Goal: Navigation & Orientation: Find specific page/section

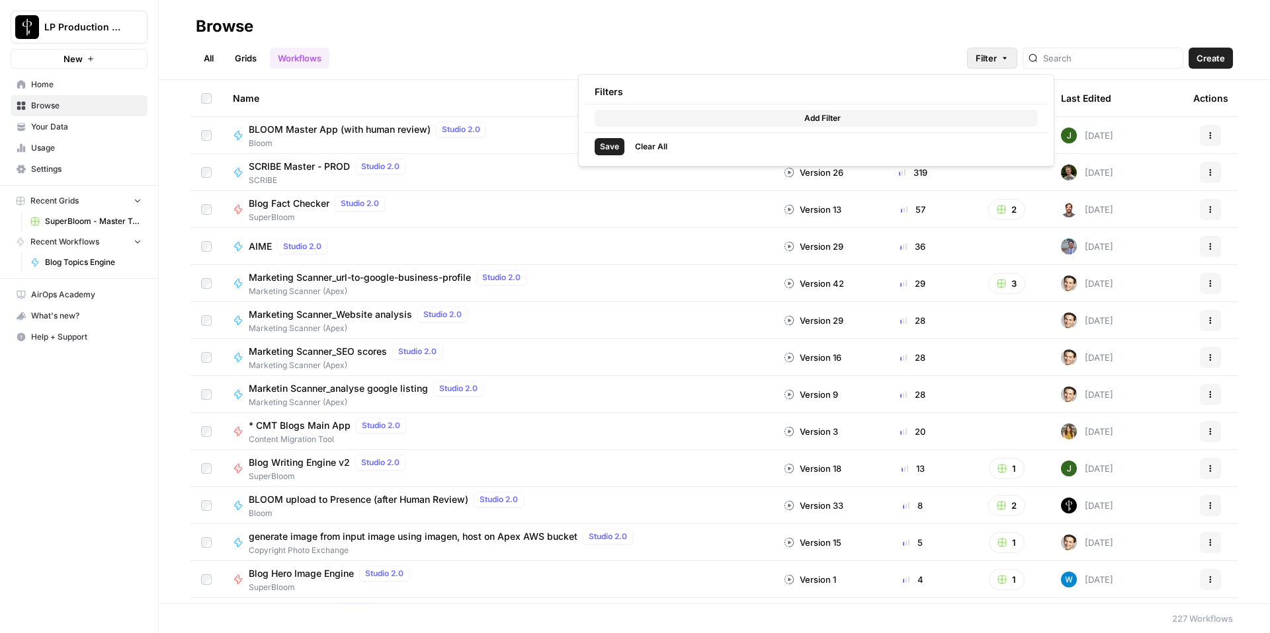
click at [1017, 58] on button "Filter" at bounding box center [992, 58] width 50 height 21
click at [1008, 57] on icon "button" at bounding box center [1004, 58] width 8 height 8
click at [696, 22] on h2 "Browse" at bounding box center [714, 26] width 1037 height 21
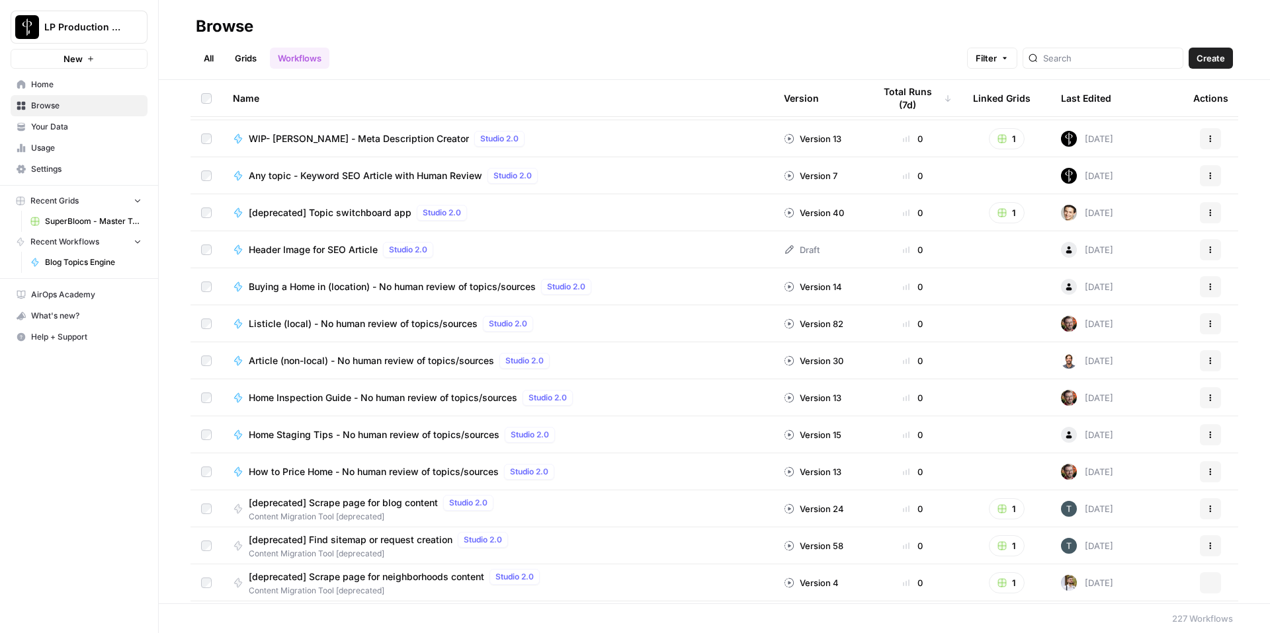
scroll to position [6281, 0]
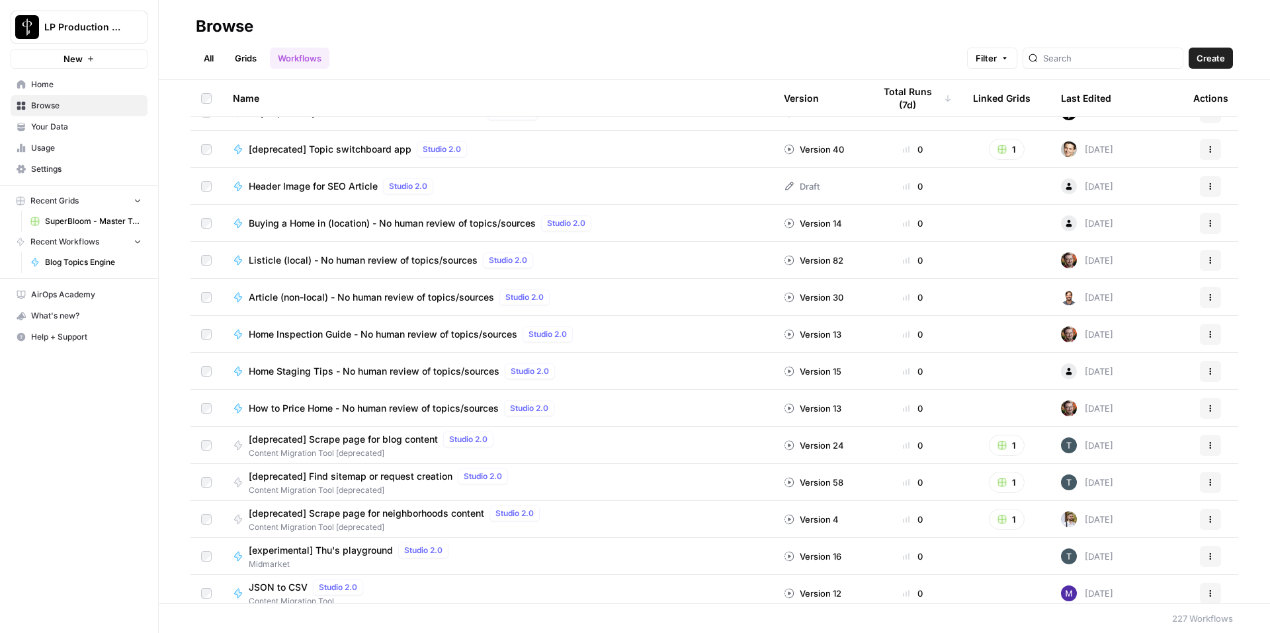
click at [58, 93] on link "Home" at bounding box center [79, 84] width 137 height 21
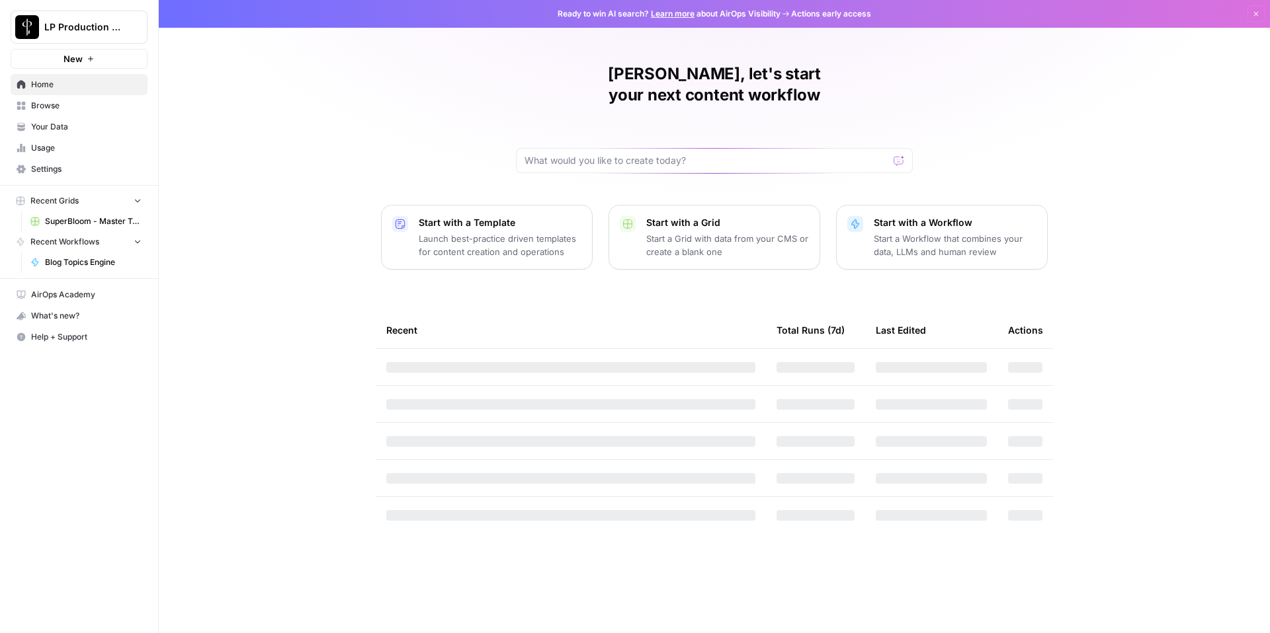
click at [50, 103] on span "Browse" at bounding box center [86, 106] width 110 height 12
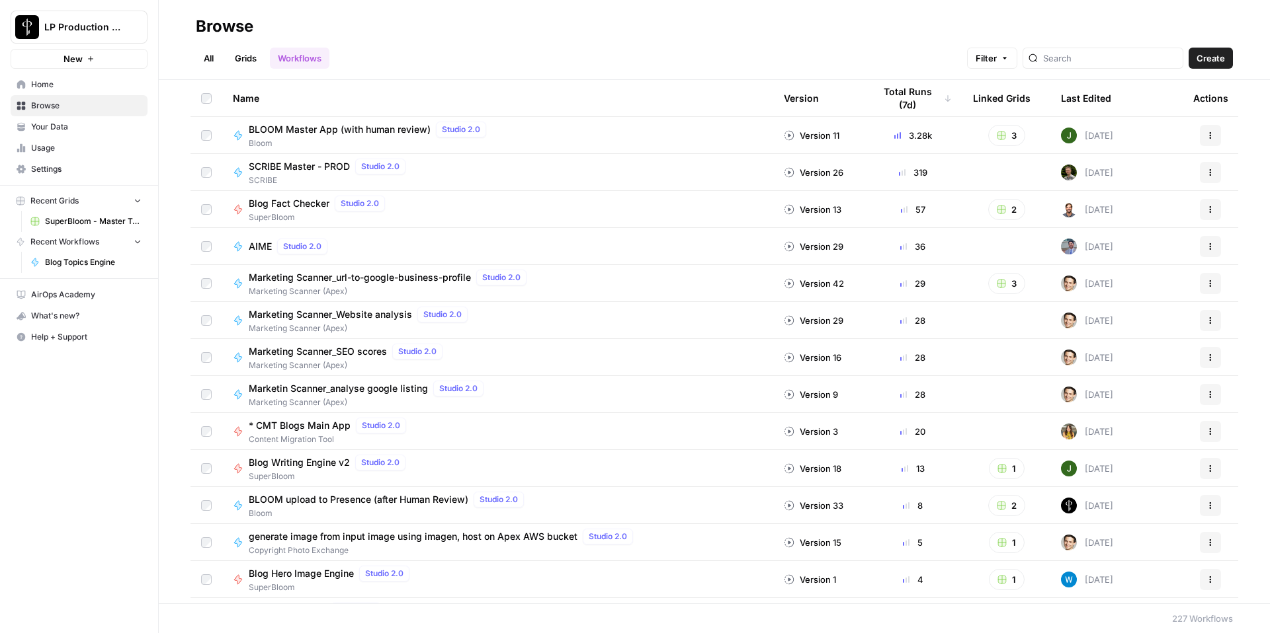
click at [218, 61] on link "All" at bounding box center [209, 58] width 26 height 21
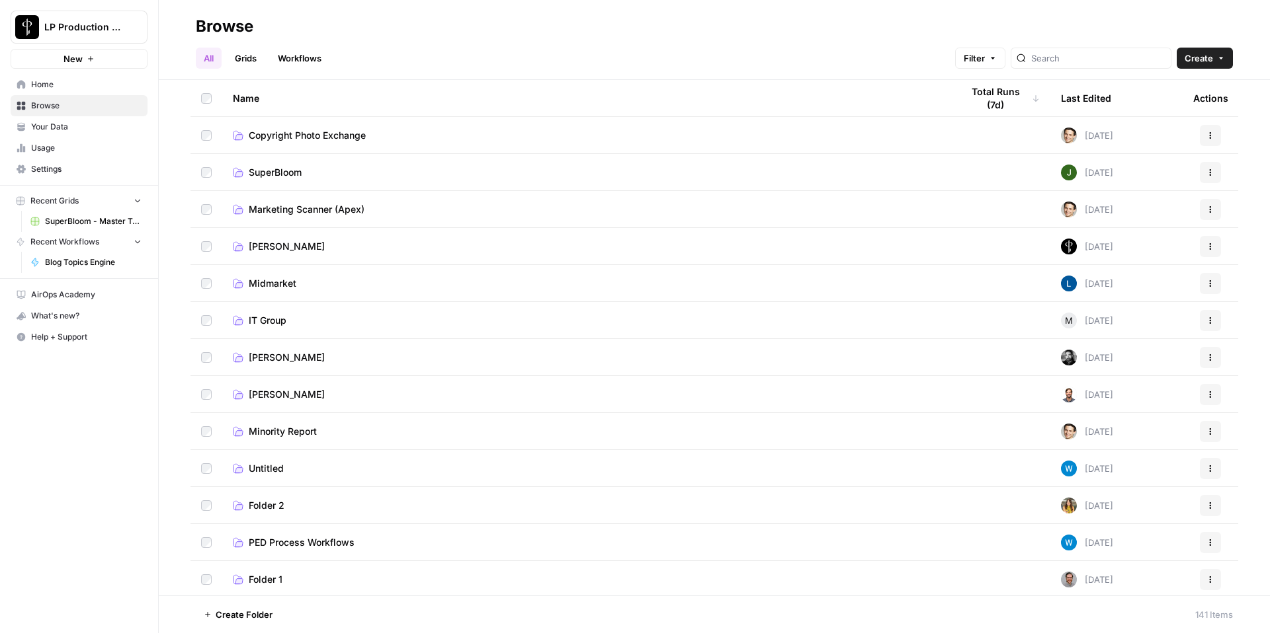
click at [281, 174] on span "SuperBloom" at bounding box center [275, 172] width 53 height 13
